Goal: Task Accomplishment & Management: Use online tool/utility

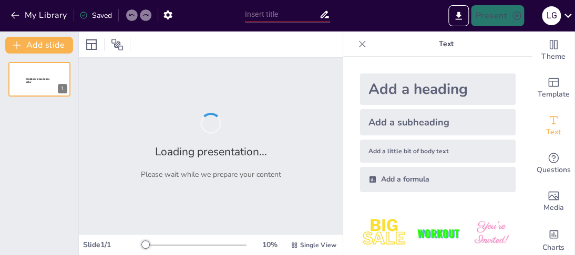
type input "Principios Fundamentales del Entrenamiento Físico"
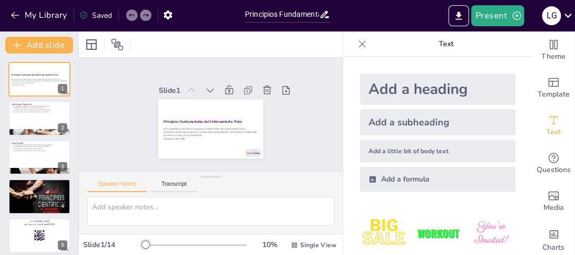
checkbox input "true"
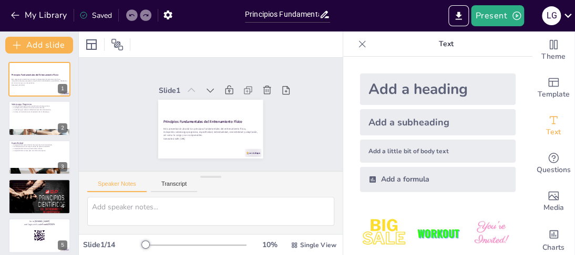
checkbox input "true"
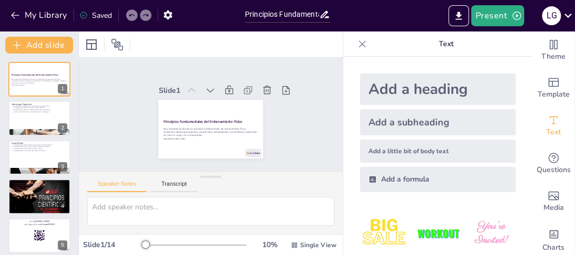
checkbox input "true"
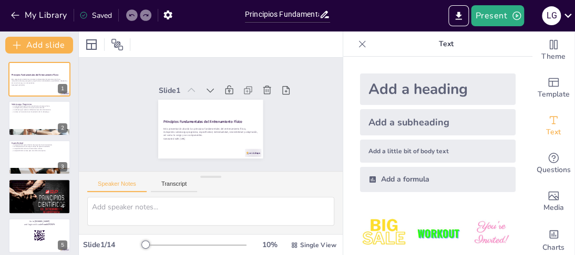
checkbox input "true"
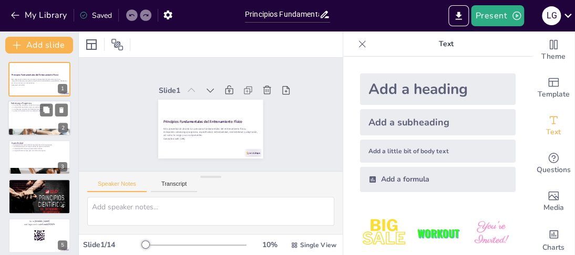
checkbox input "true"
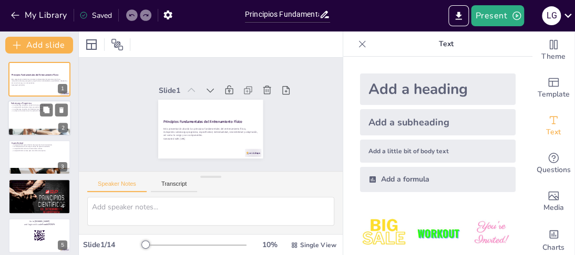
click at [36, 117] on div at bounding box center [39, 119] width 63 height 36
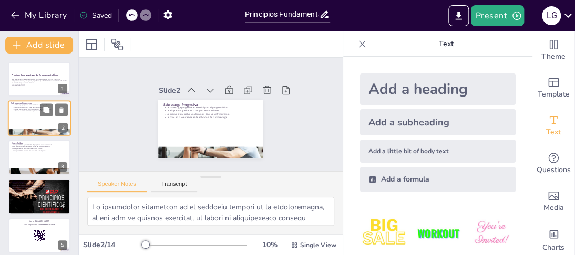
type textarea "Lo ipsumdolor sitametcon ad el seddoeiu tempori ut la etdoloremagna, al eni adm…"
checkbox input "true"
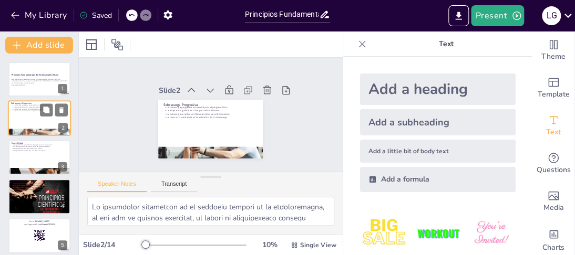
checkbox input "true"
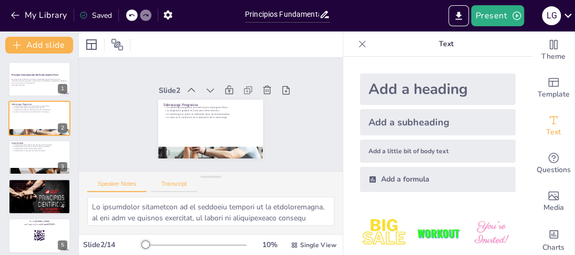
checkbox input "true"
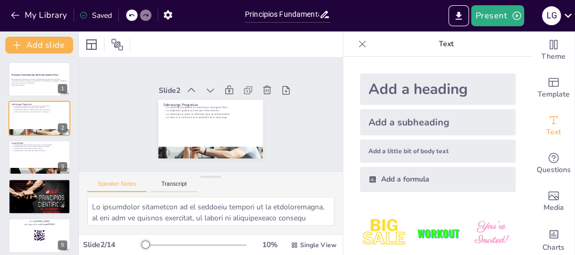
checkbox input "true"
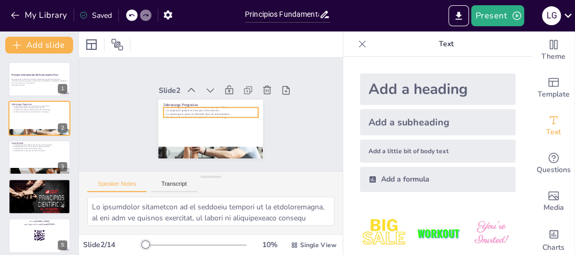
checkbox input "true"
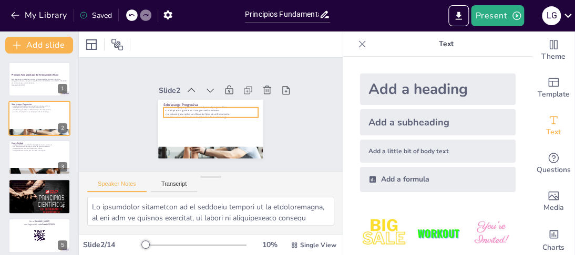
checkbox input "true"
click at [210, 108] on p "La sobrecarga se aplica en diferentes tipos de entrenamiento." at bounding box center [211, 114] width 50 height 83
checkbox input "true"
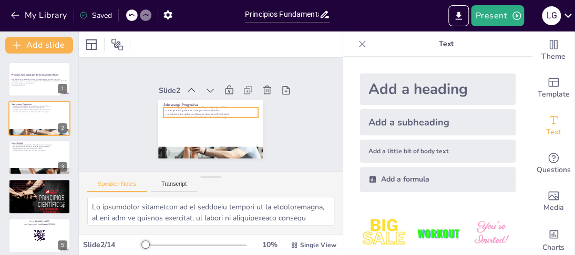
checkbox input "true"
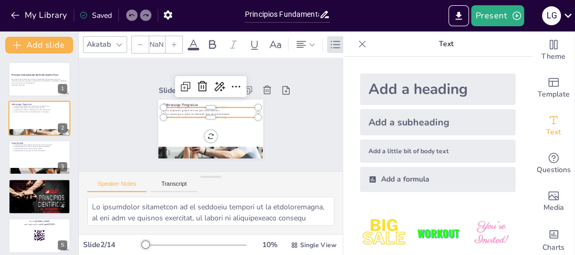
checkbox input "true"
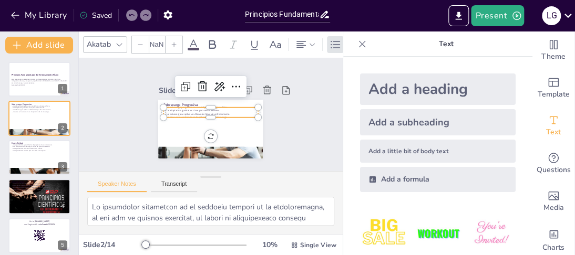
type input "32"
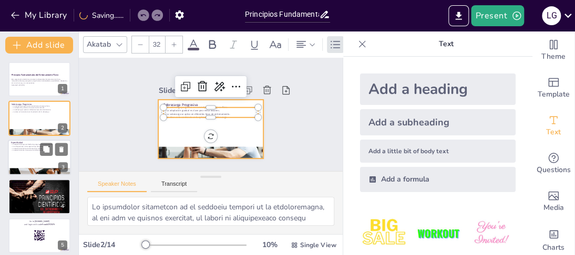
checkbox input "true"
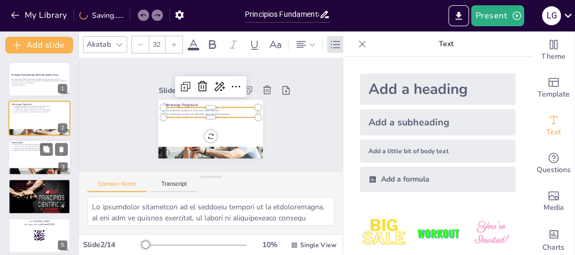
checkbox input "true"
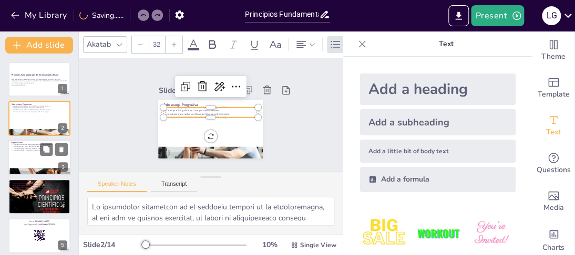
click at [50, 159] on div at bounding box center [39, 158] width 63 height 36
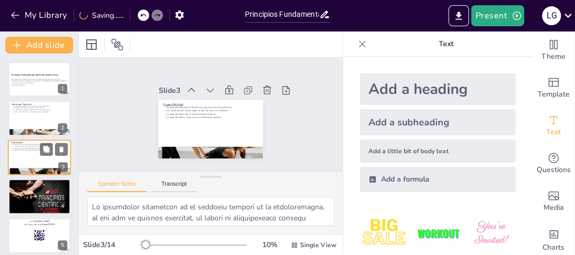
type textarea "Lo ipsumdolorsit am consecte adip elits doeiusmod te incididuntutl etd ma aliqu…"
checkbox input "true"
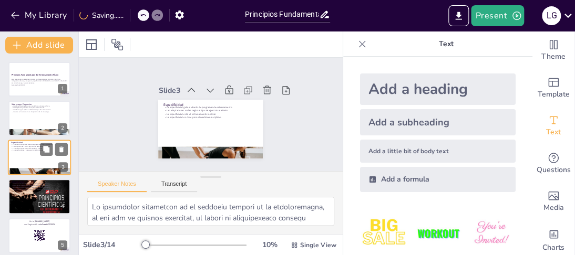
checkbox input "true"
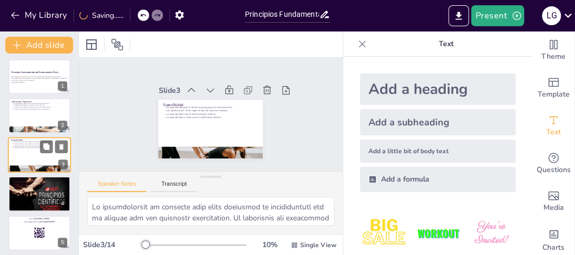
type textarea "Lo ipsumdolorsit am consecte adip elits doeiusmod te incididuntutl etd ma aliqu…"
checkbox input "true"
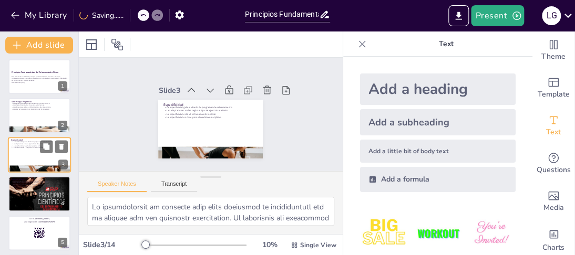
checkbox input "true"
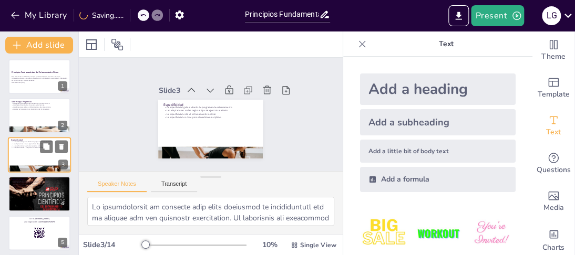
checkbox input "true"
type textarea "Lo ipsumdolorsita co ad elitsed doeiusm te in utlaboreetdol magnaa, en adm veni…"
checkbox input "true"
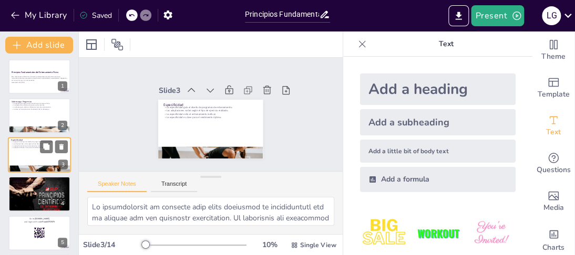
checkbox input "true"
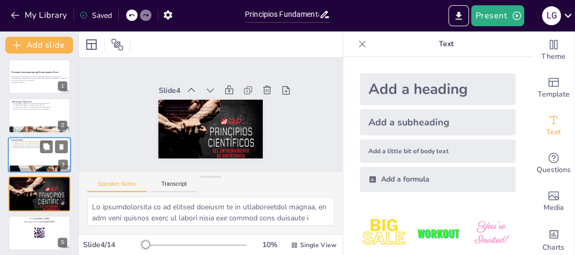
checkbox input "true"
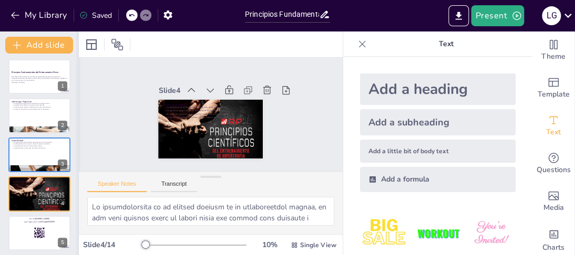
checkbox input "true"
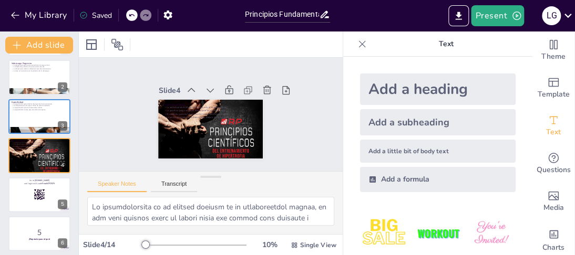
scroll to position [88, 0]
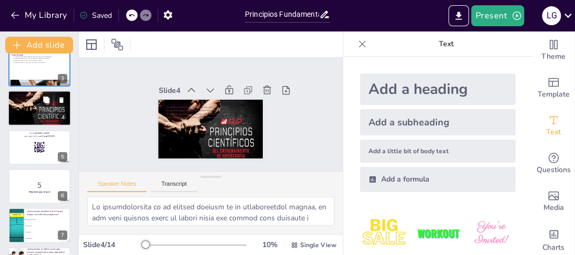
checkbox input "true"
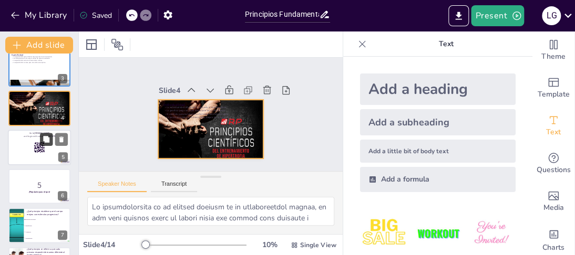
checkbox input "true"
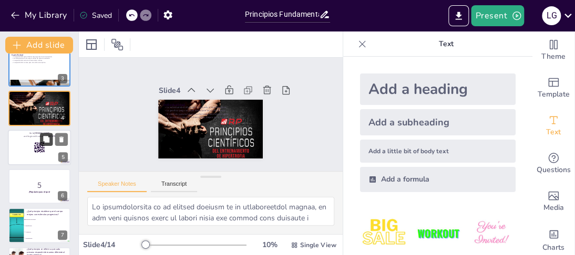
click at [51, 137] on button at bounding box center [46, 139] width 13 height 13
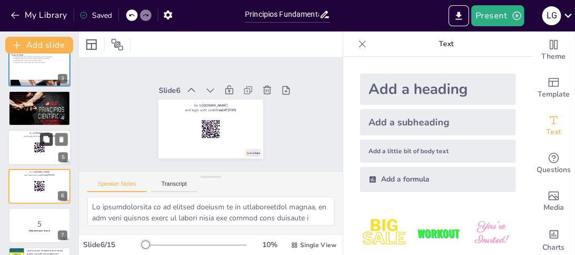
checkbox input "true"
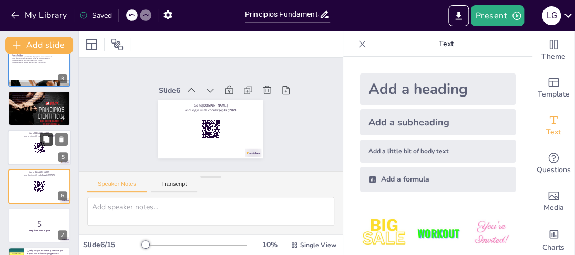
checkbox input "true"
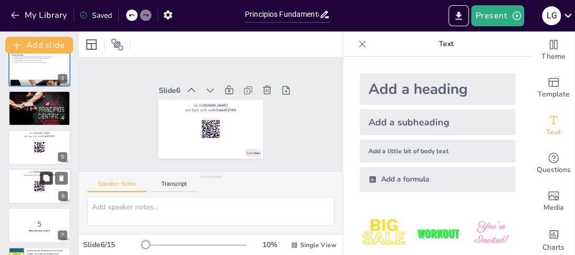
scroll to position [120, 0]
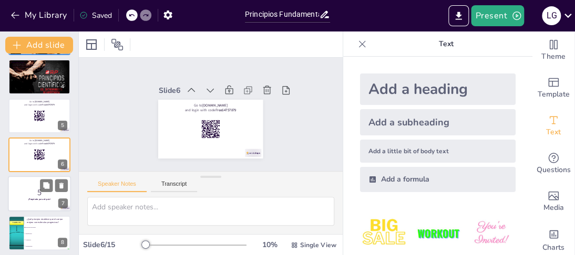
checkbox input "true"
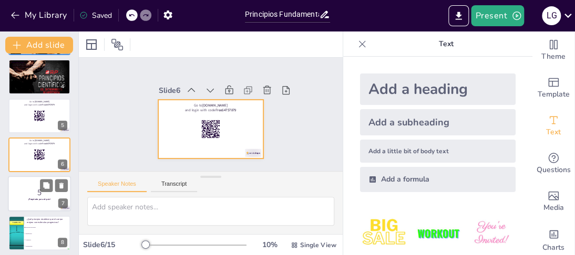
checkbox input "true"
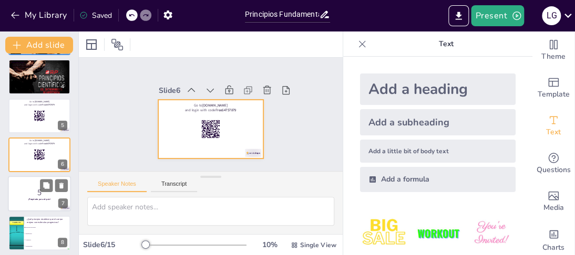
click at [32, 183] on div at bounding box center [39, 195] width 63 height 36
checkbox input "true"
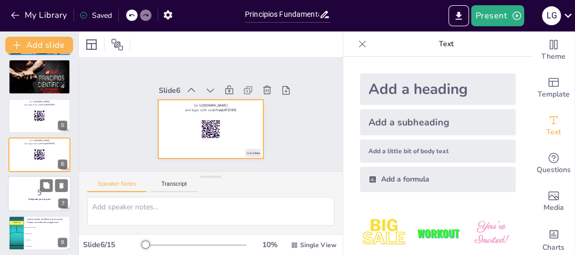
checkbox input "true"
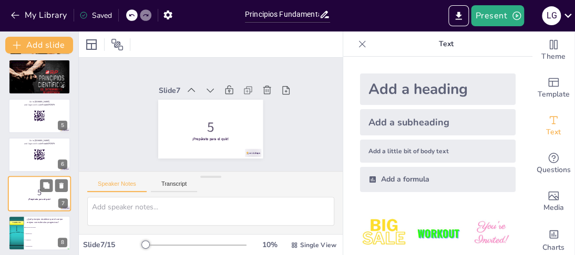
checkbox input "true"
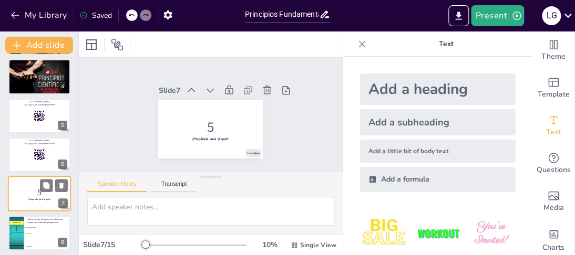
scroll to position [159, 0]
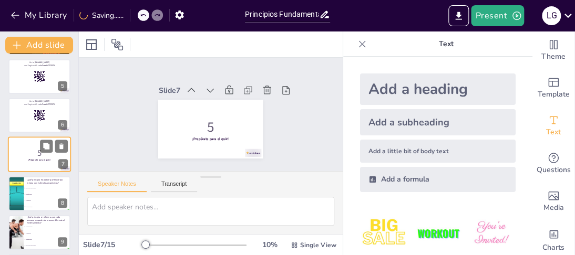
checkbox input "true"
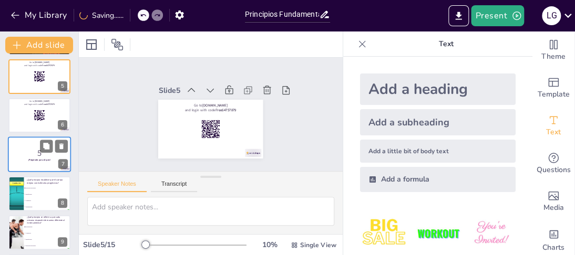
checkbox input "true"
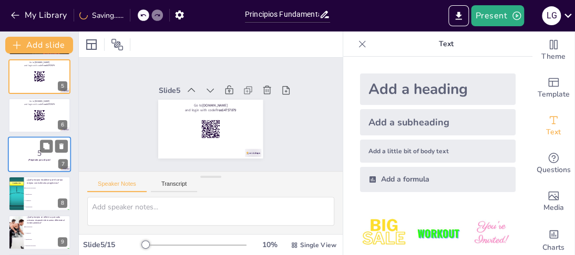
checkbox input "true"
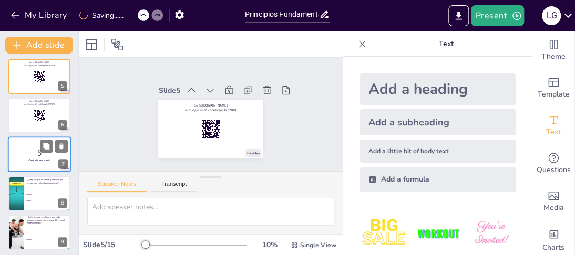
checkbox input "true"
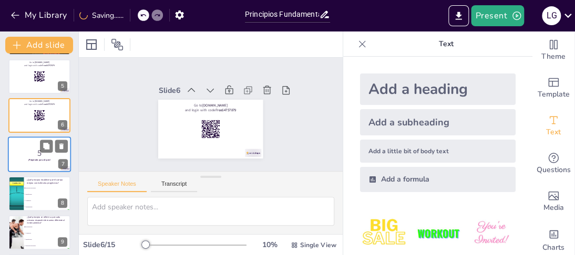
checkbox input "true"
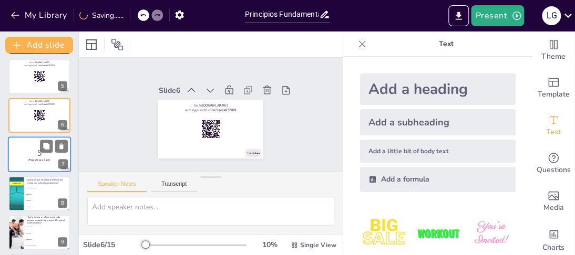
checkbox input "true"
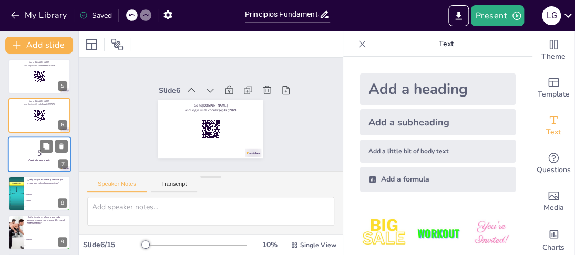
checkbox input "true"
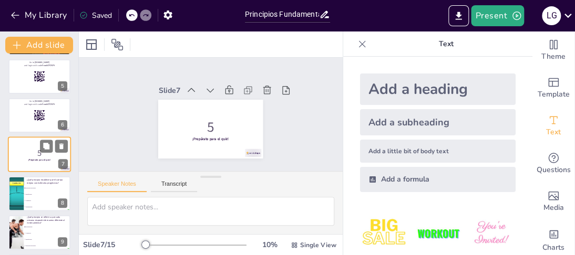
checkbox input "true"
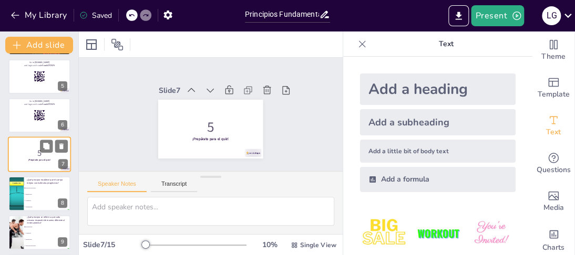
checkbox input "true"
type textarea "La respuesta correcta es "Sobrecarga progresiva", que se menciona en la diaposi…"
checkbox input "true"
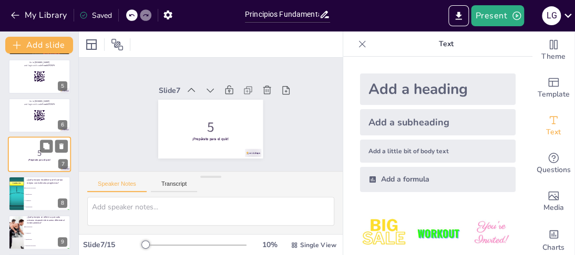
checkbox input "true"
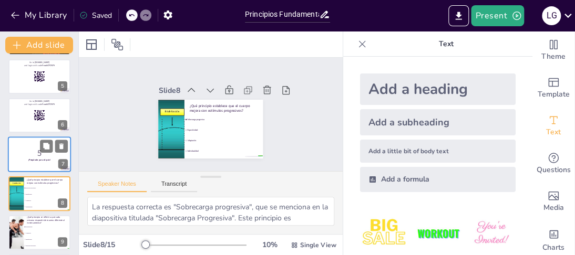
checkbox input "true"
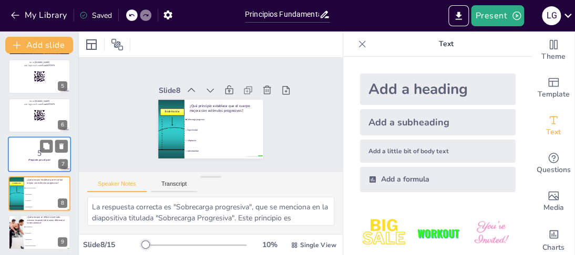
checkbox input "true"
type textarea "La respuesta correcta es "Individualidad", como se menciona en la diapositiva "…"
checkbox input "true"
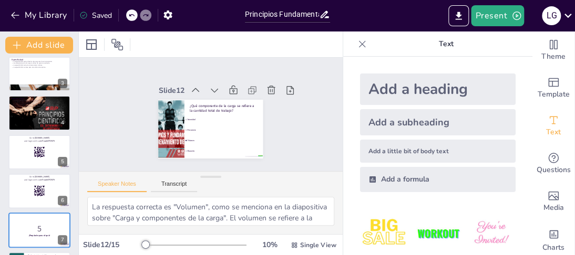
scroll to position [0, 0]
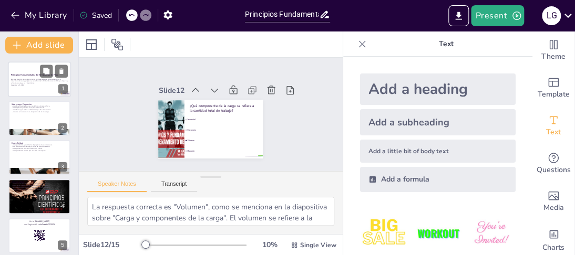
click at [44, 85] on p "Generated with [URL]" at bounding box center [39, 85] width 57 height 2
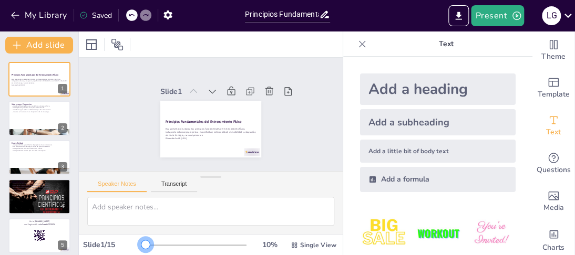
click at [141, 246] on div at bounding box center [145, 245] width 8 height 8
click at [51, 107] on button at bounding box center [46, 110] width 13 height 13
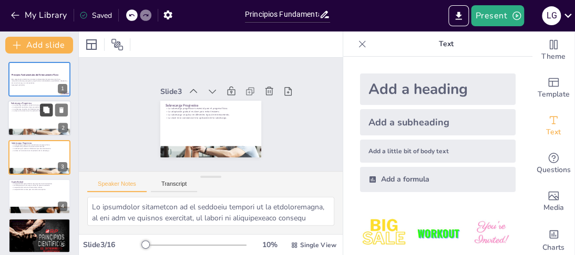
scroll to position [3, 0]
